Goal: Use online tool/utility

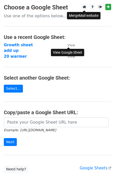
click at [69, 45] on small "View" at bounding box center [71, 45] width 8 height 4
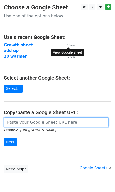
click at [18, 122] on input "url" at bounding box center [56, 123] width 105 height 10
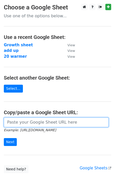
paste input "https://docs.google.com/spreadsheets/d/1ro6L0opl_zVcLcPFYnlV8WwkzAjTOmEOHNhnVcY…"
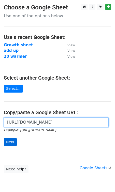
type input "https://docs.google.com/spreadsheets/d/1ro6L0opl_zVcLcPFYnlV8WwkzAjTOmEOHNhnVcY…"
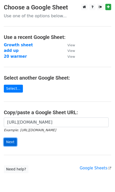
click at [8, 142] on input "Next" at bounding box center [10, 142] width 13 height 8
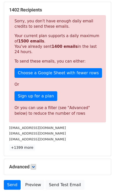
scroll to position [64, 0]
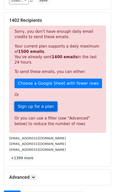
click at [37, 108] on link "Sign up for a plan" at bounding box center [36, 107] width 43 height 10
